Goal: Find specific page/section: Find specific page/section

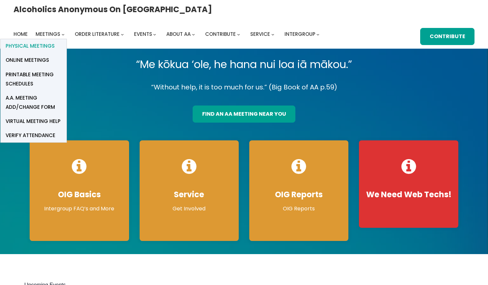
click at [55, 41] on span "Physical Meetings" at bounding box center [30, 45] width 49 height 9
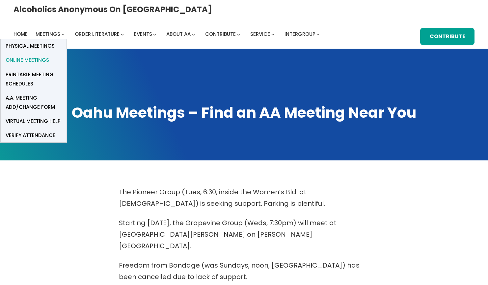
click at [49, 56] on span "Online Meetings" at bounding box center [27, 60] width 43 height 9
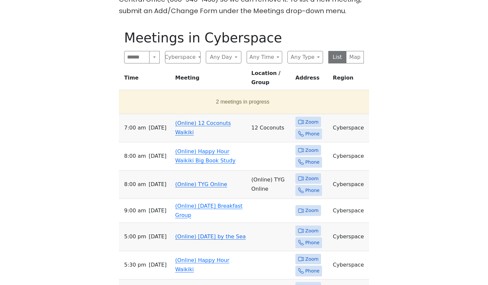
scroll to position [312, 0]
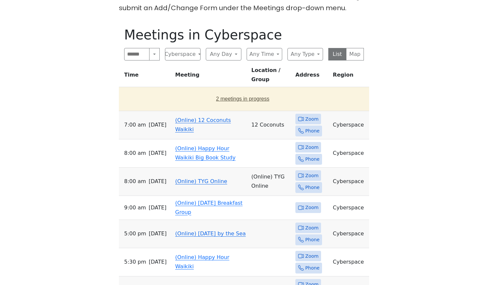
click at [243, 90] on button "2 meetings in progress" at bounding box center [242, 99] width 242 height 18
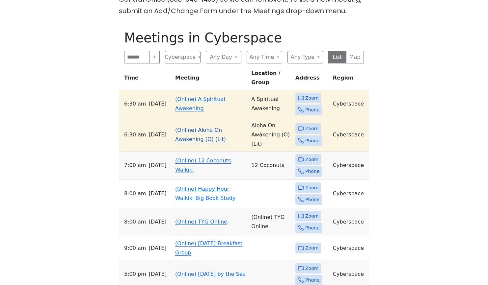
click at [204, 127] on link "(Online) Aloha On Awakening (O) (Lit)" at bounding box center [200, 134] width 51 height 15
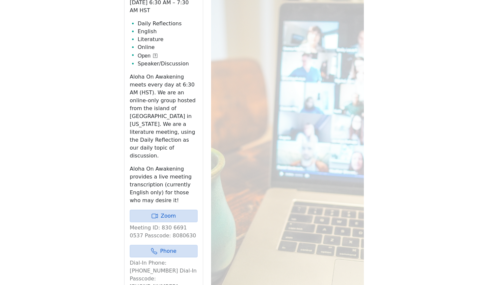
scroll to position [447, 0]
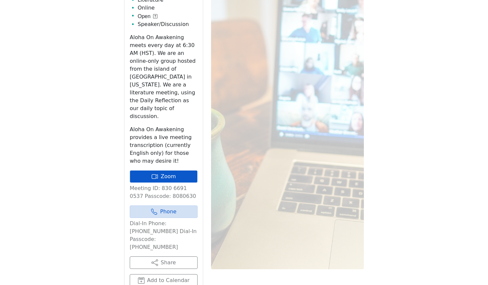
click at [180, 171] on link "Zoom" at bounding box center [164, 177] width 68 height 13
